Goal: Complete application form

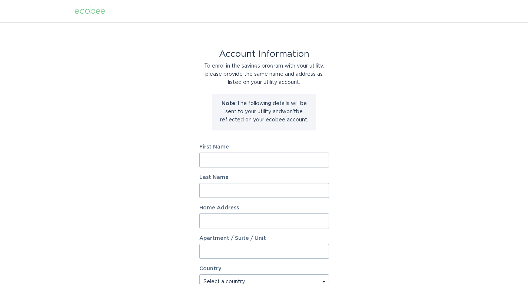
click at [240, 159] on input "First Name" at bounding box center [264, 159] width 130 height 15
type input "Allison"
type input "Baker"
type input "27 Barnwood Court"
select select "US"
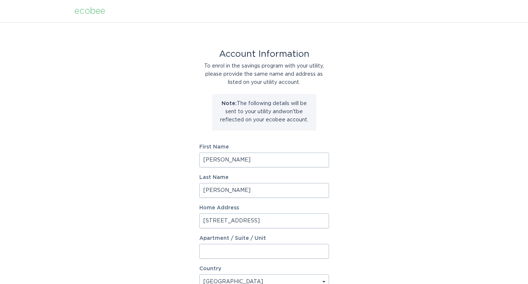
type input "Florence"
type input "41042"
select select "KY"
click at [352, 207] on div "Account Information To enrol in the savings program with your utility, please p…" at bounding box center [264, 227] width 528 height 410
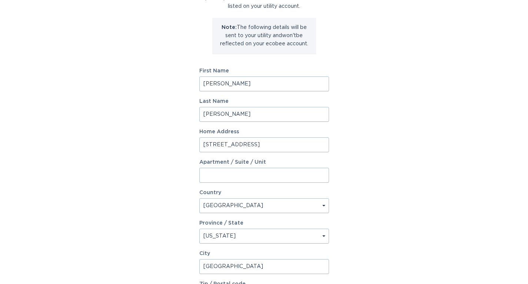
scroll to position [136, 0]
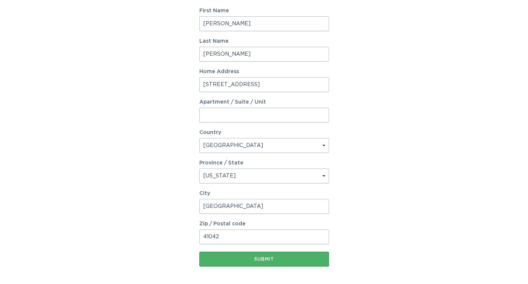
click at [272, 256] on div "Submit" at bounding box center [264, 258] width 122 height 4
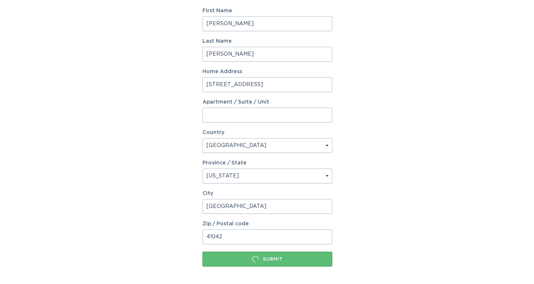
scroll to position [0, 0]
